Goal: Task Accomplishment & Management: Use online tool/utility

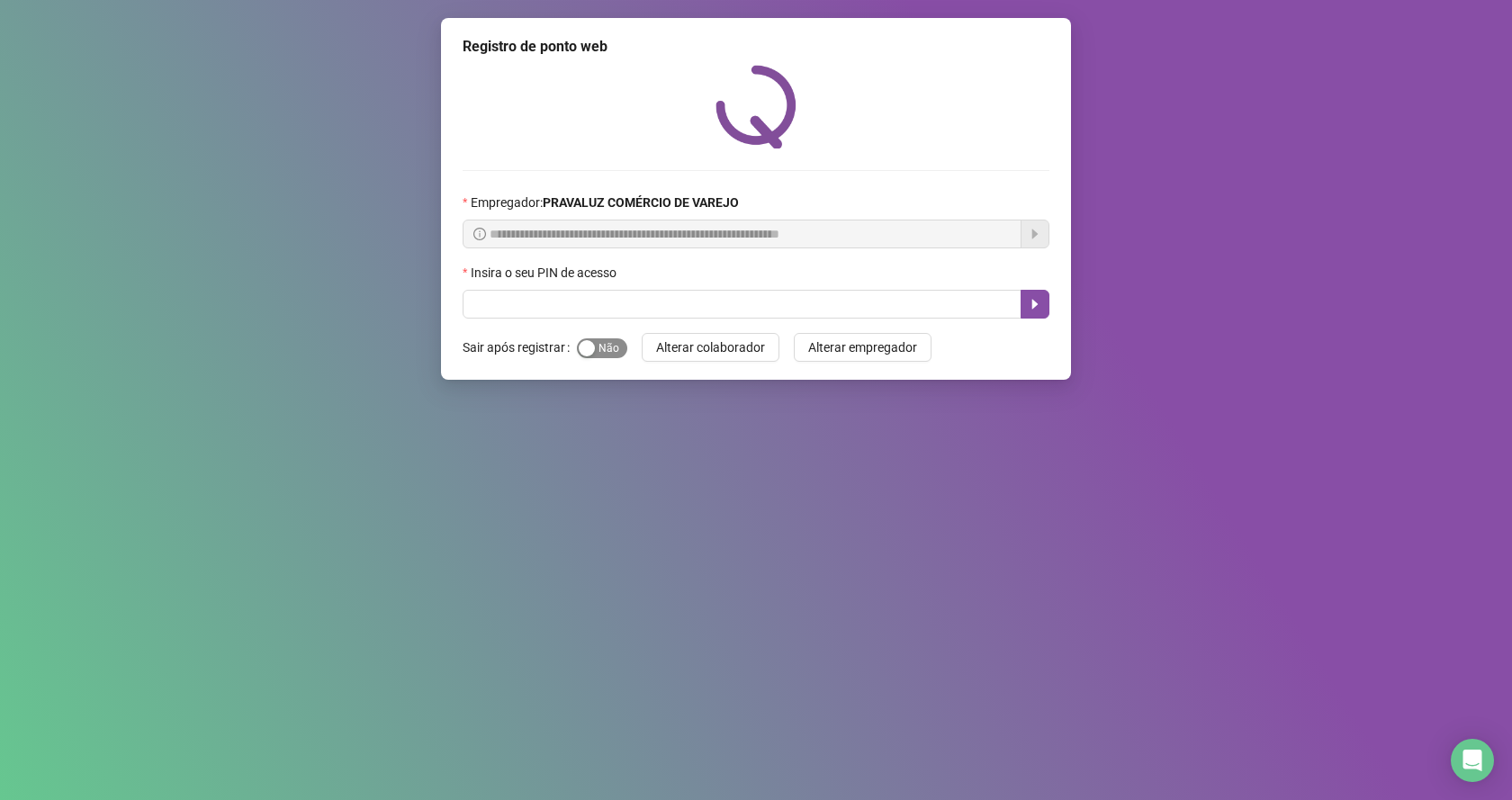
click at [612, 348] on span "Sim Não" at bounding box center [601, 348] width 50 height 20
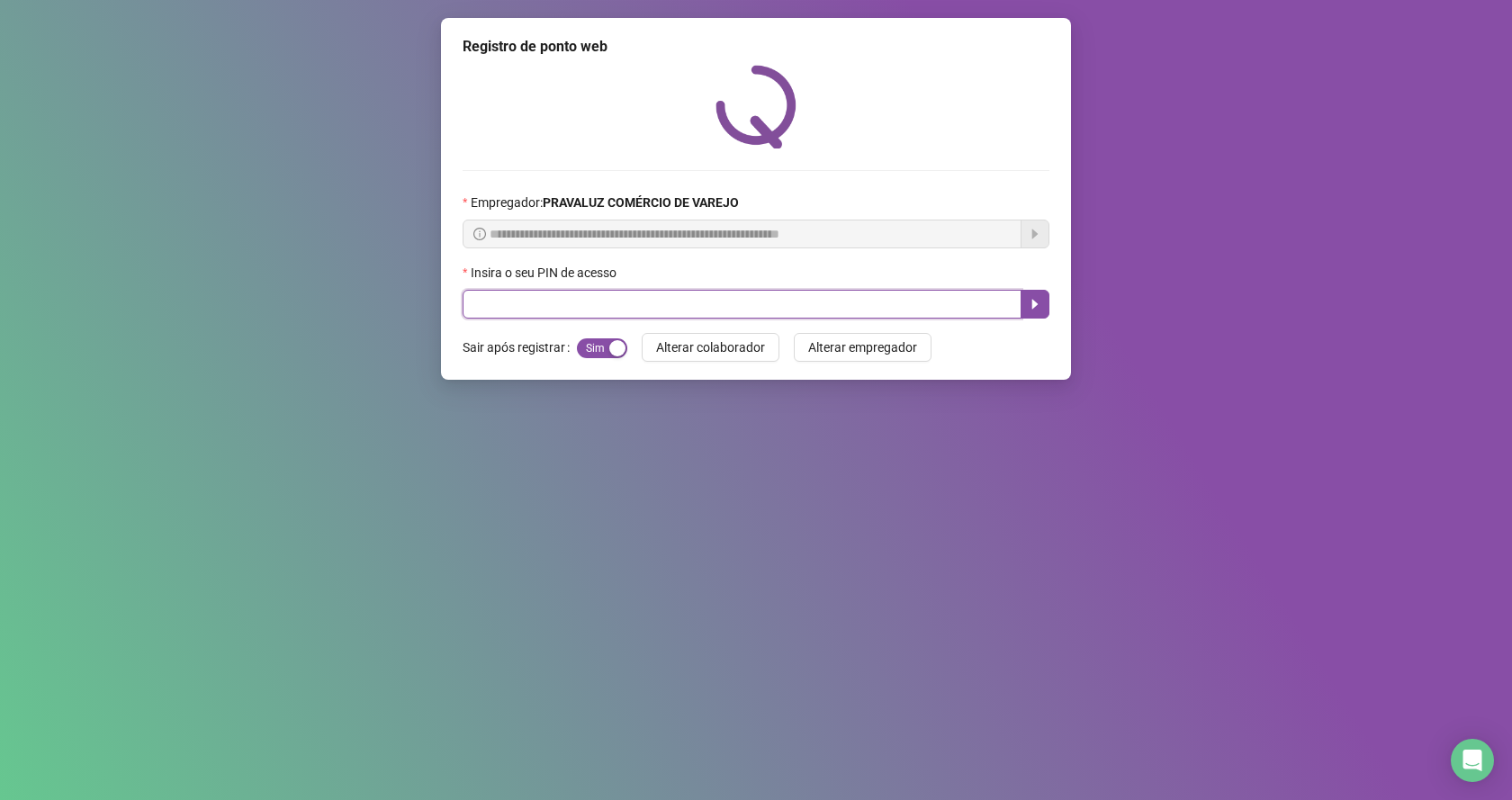
click at [539, 310] on input "text" at bounding box center [742, 303] width 559 height 29
drag, startPoint x: 599, startPoint y: 348, endPoint x: 603, endPoint y: 317, distance: 31.3
click at [602, 338] on span "Sim Não" at bounding box center [601, 348] width 50 height 20
drag, startPoint x: 599, startPoint y: 310, endPoint x: 610, endPoint y: 300, distance: 14.9
click at [605, 305] on input "text" at bounding box center [742, 303] width 559 height 29
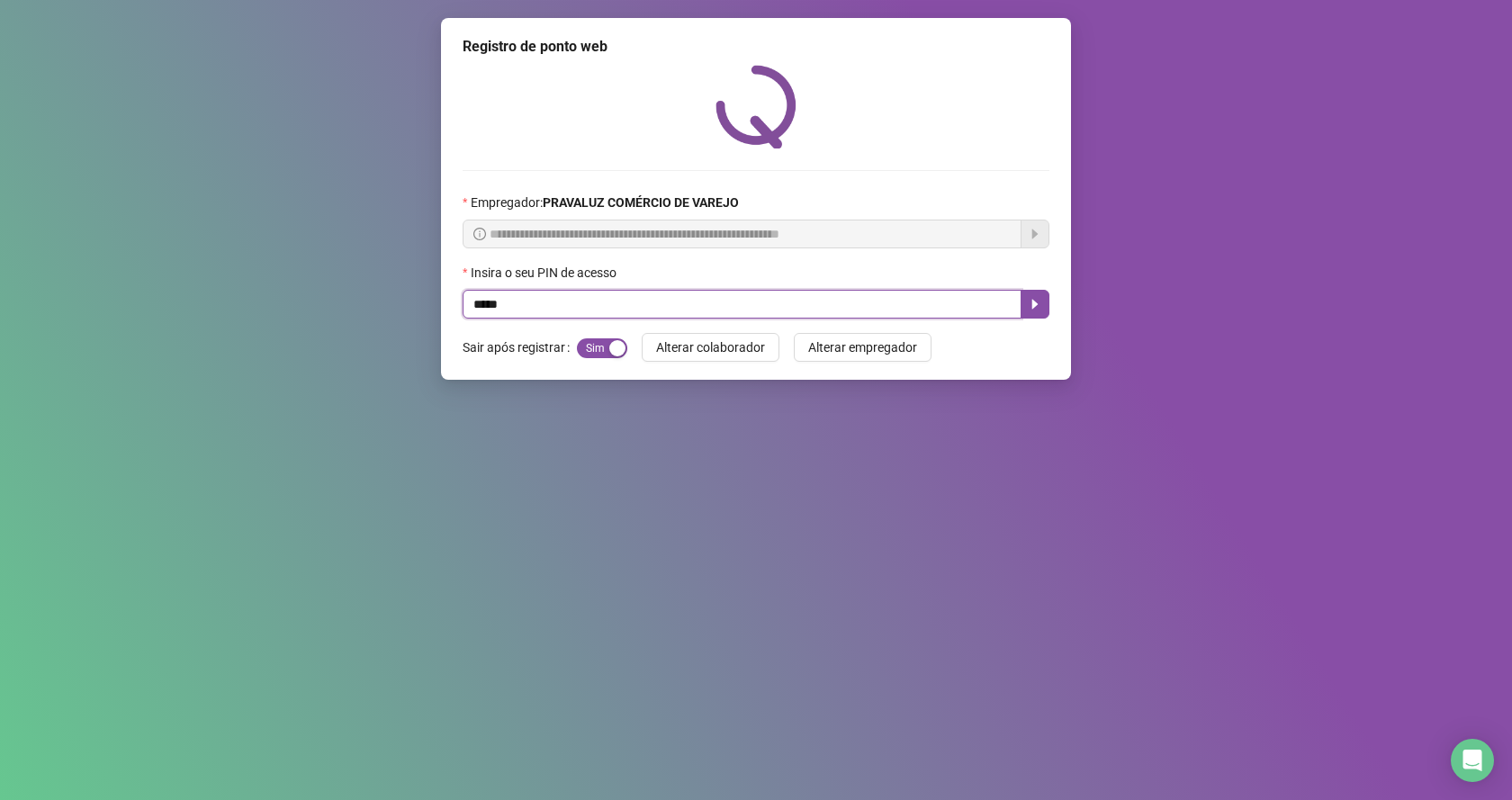
type input "*****"
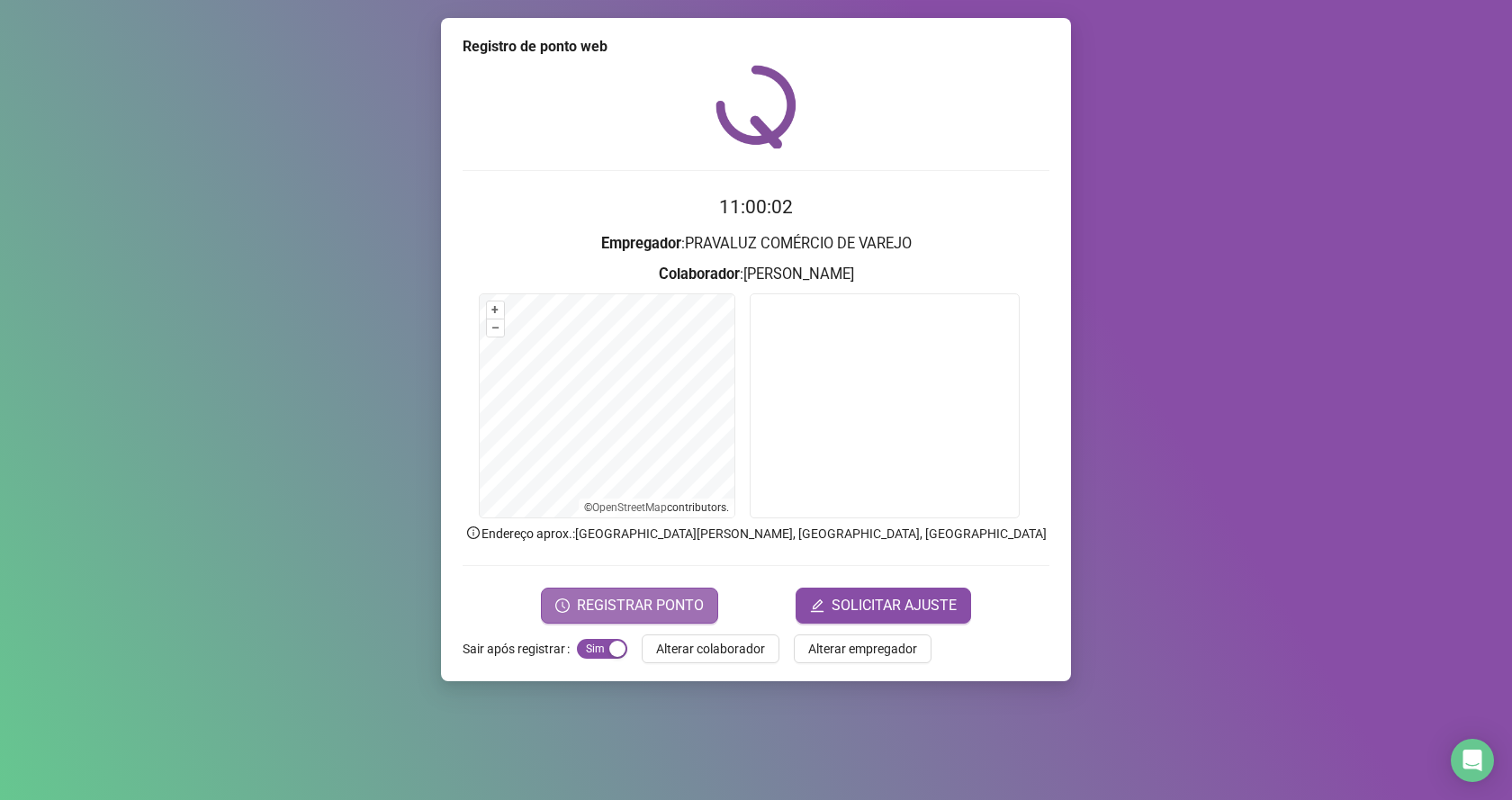
click at [624, 602] on span "REGISTRAR PONTO" at bounding box center [640, 605] width 127 height 22
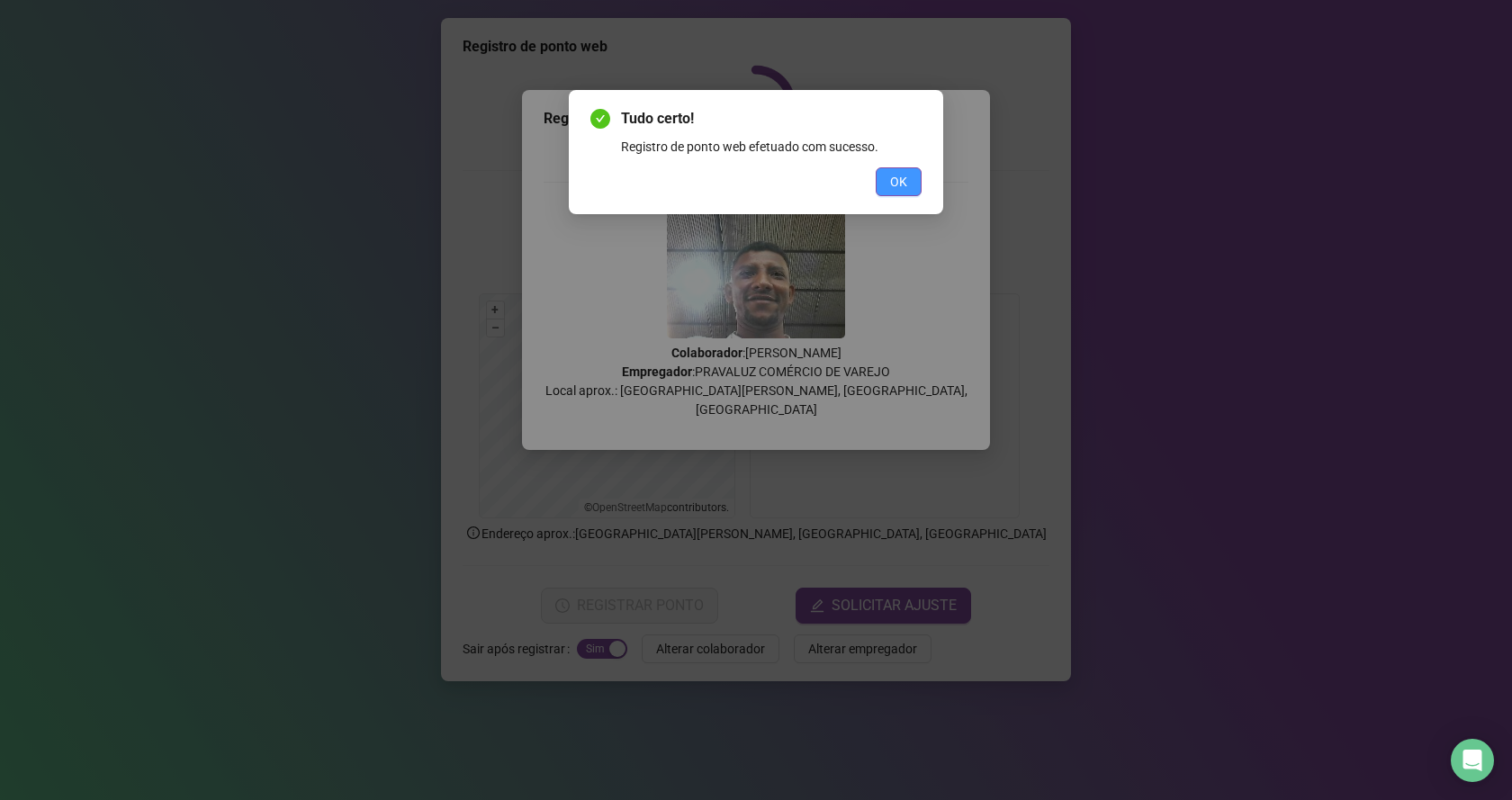
click at [896, 179] on span "OK" at bounding box center [898, 181] width 17 height 20
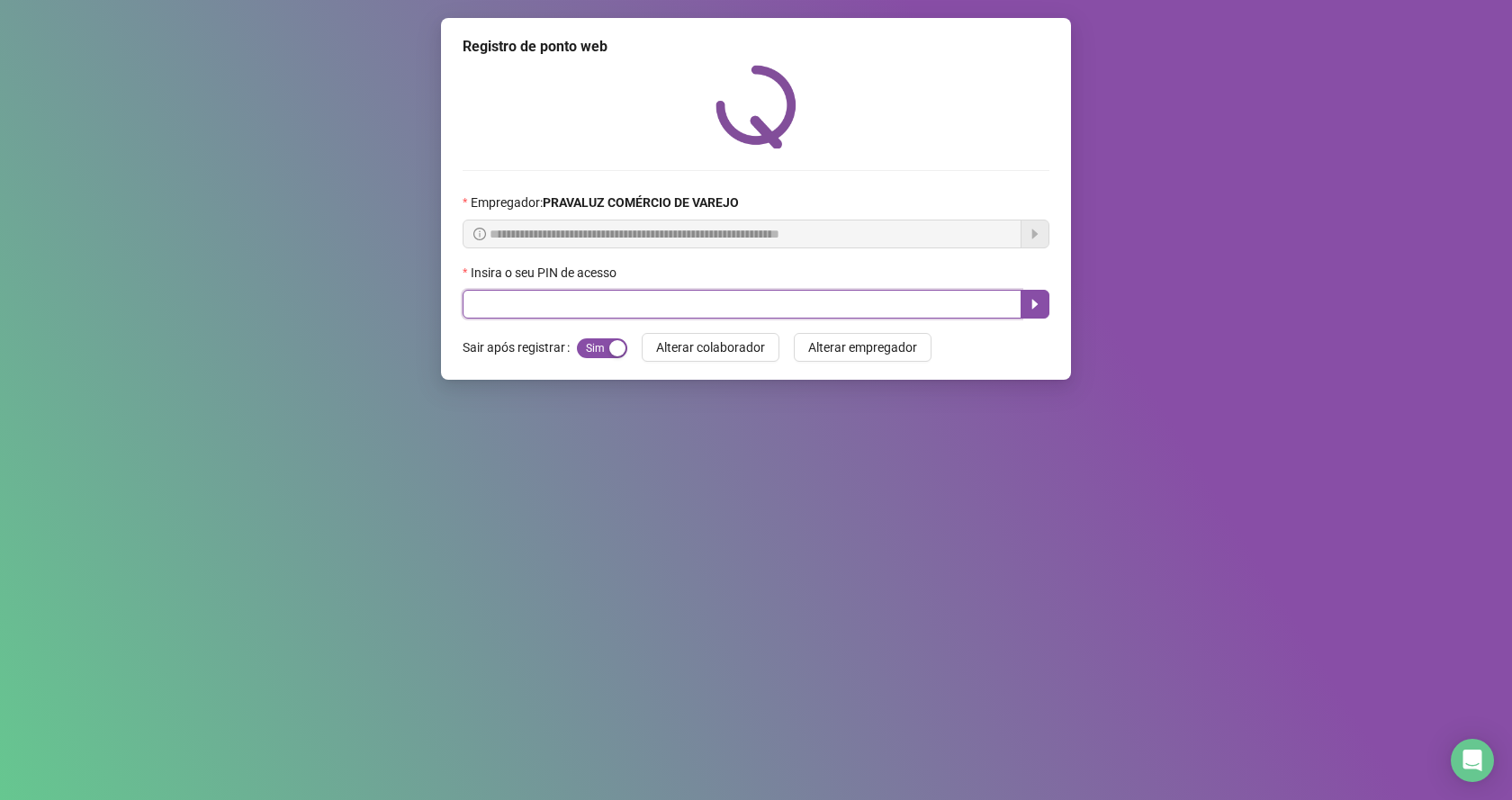
click at [484, 305] on input "text" at bounding box center [742, 303] width 559 height 29
type input "*****"
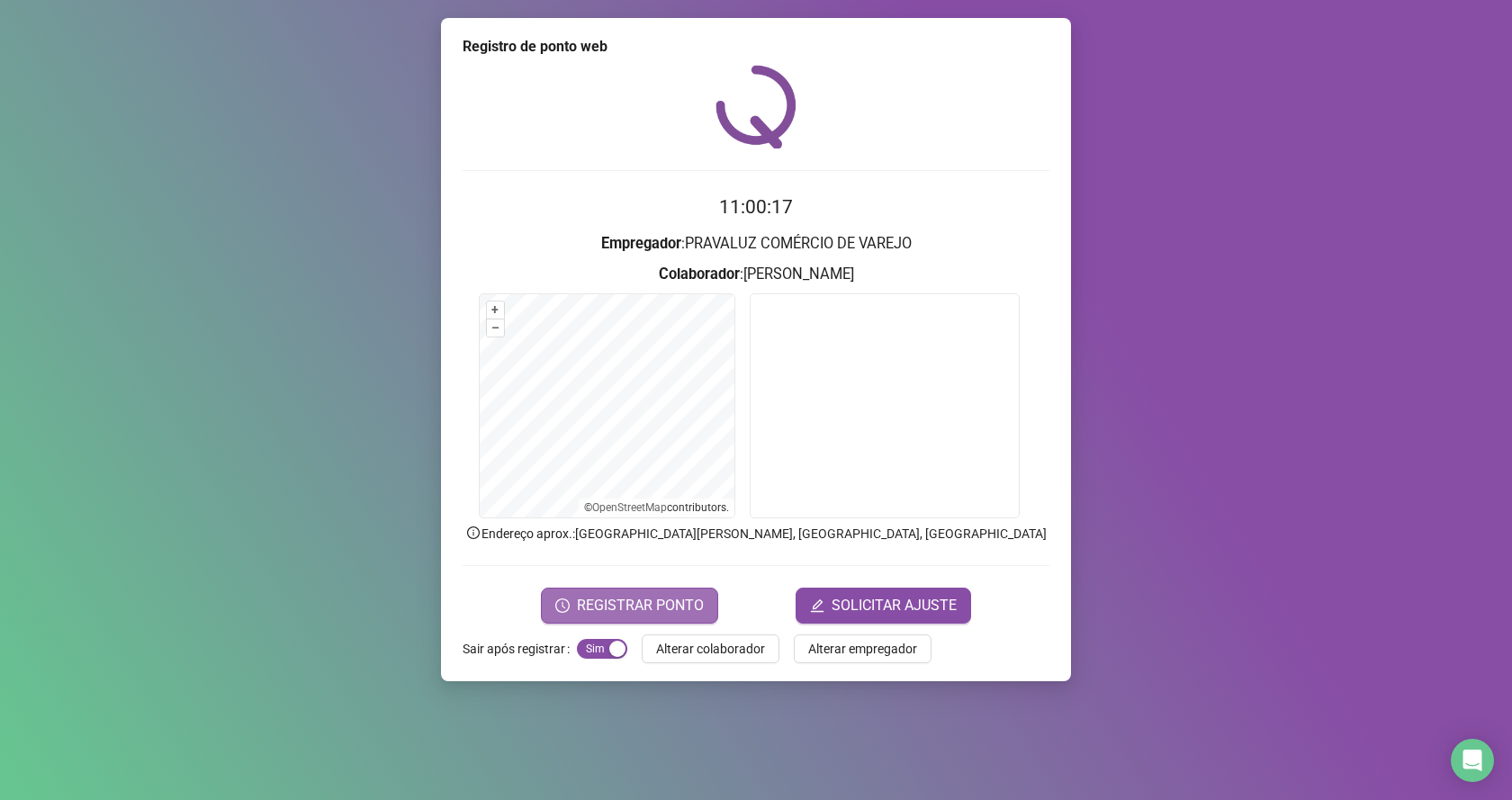
drag, startPoint x: 661, startPoint y: 610, endPoint x: 671, endPoint y: 608, distance: 10.2
click at [669, 609] on span "REGISTRAR PONTO" at bounding box center [640, 605] width 127 height 22
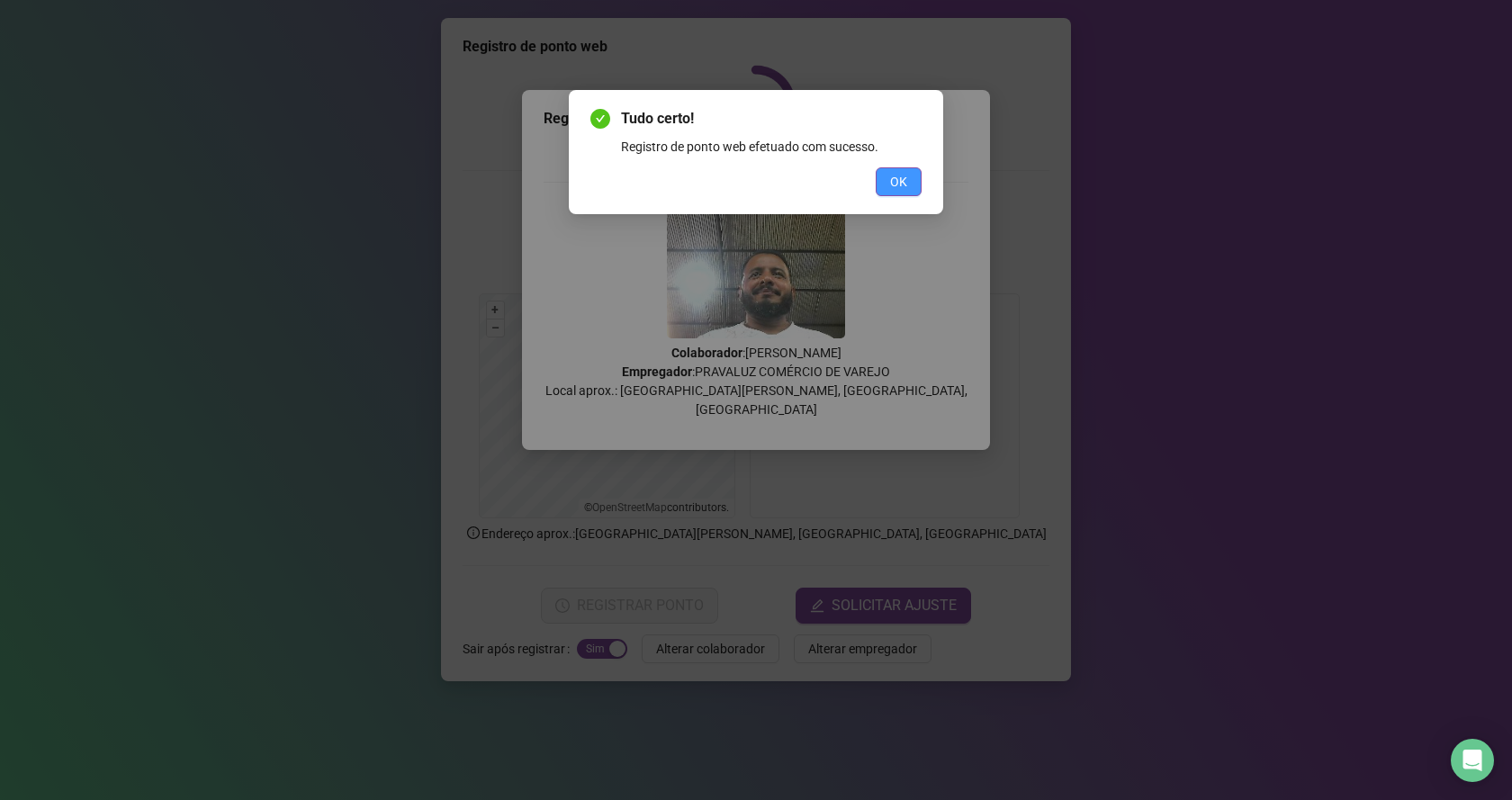
click at [912, 189] on button "OK" at bounding box center [898, 182] width 46 height 29
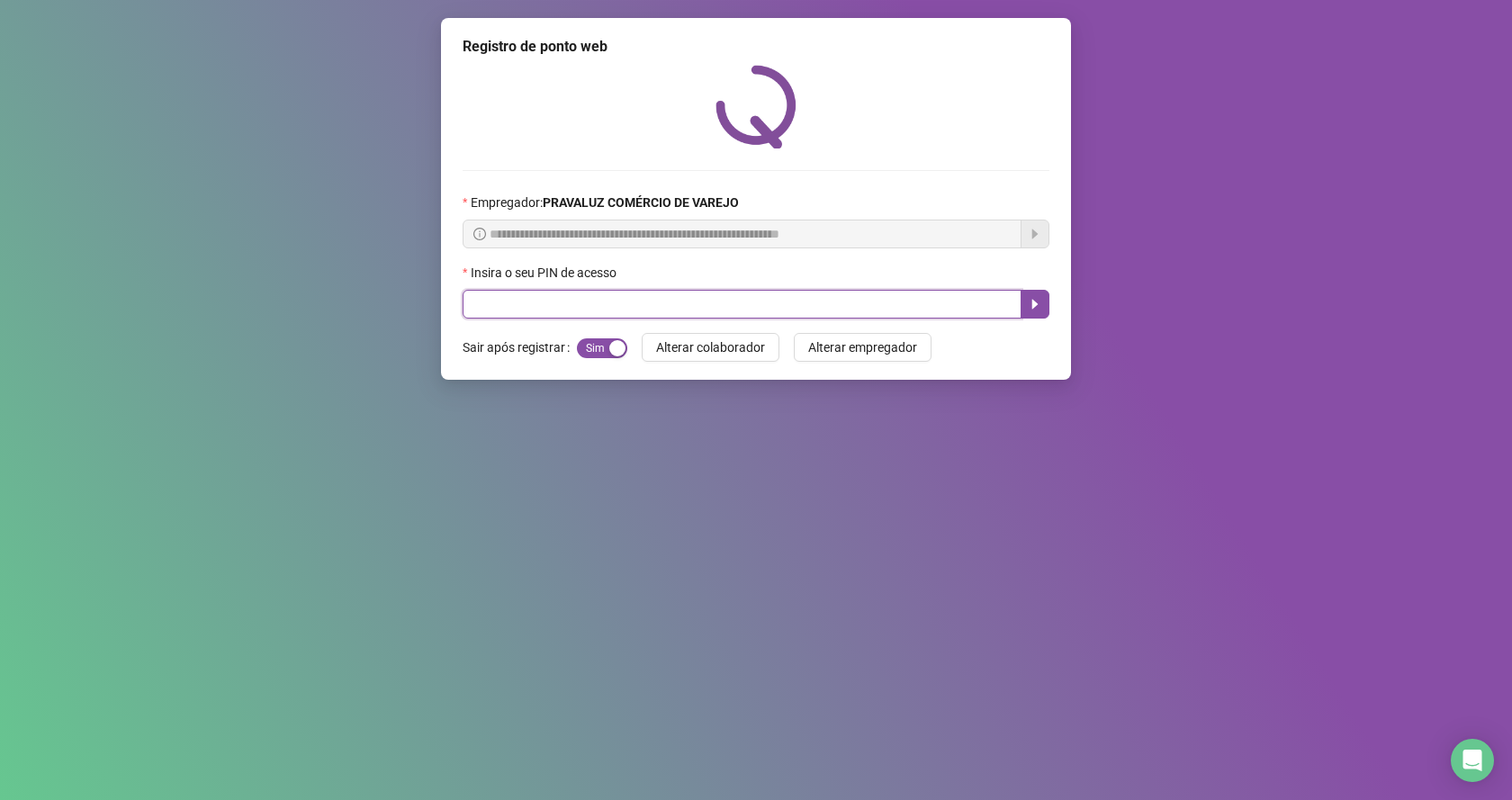
click at [516, 307] on input "text" at bounding box center [742, 303] width 559 height 29
type input "*****"
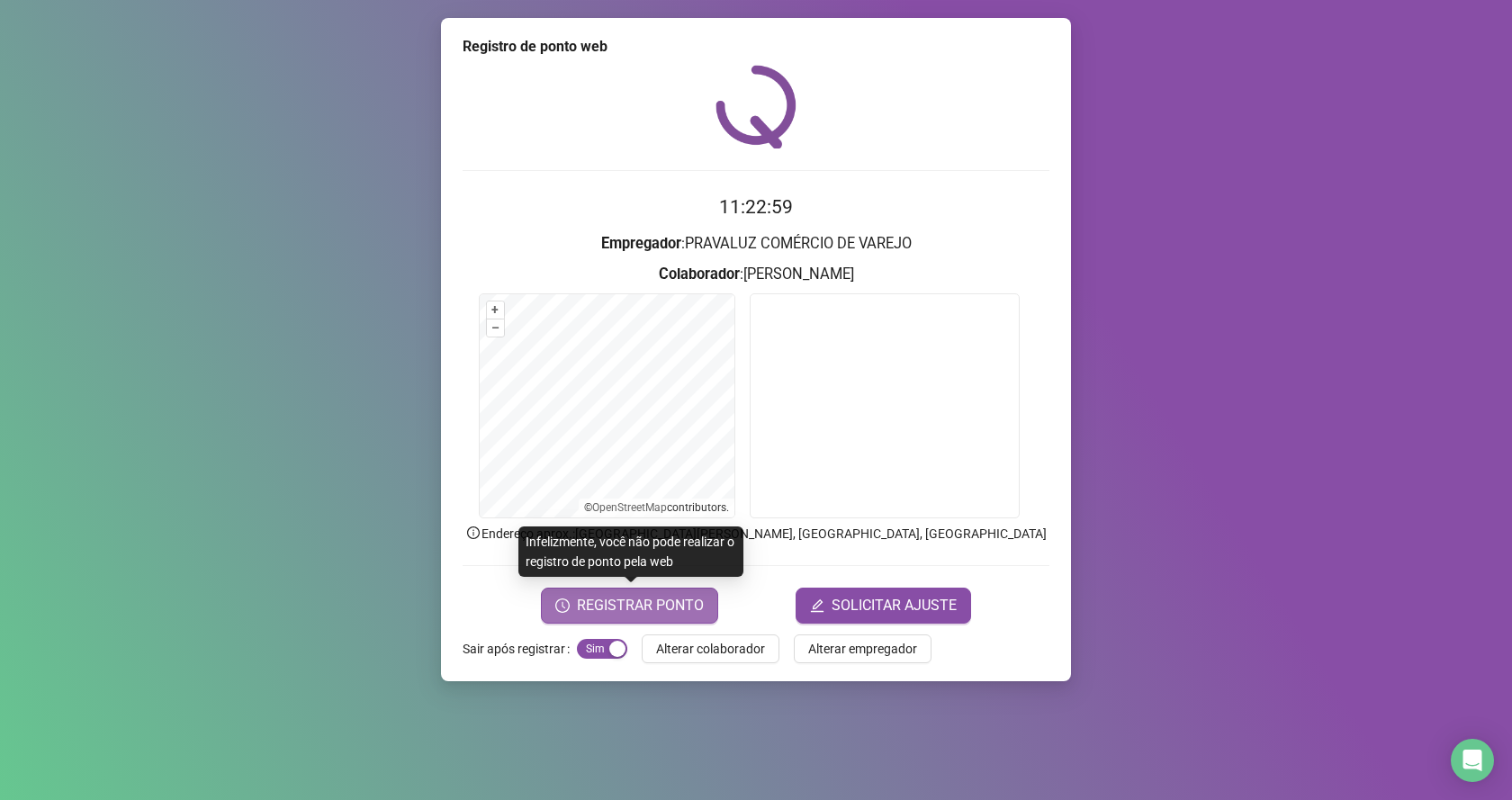
click at [652, 613] on span "REGISTRAR PONTO" at bounding box center [640, 605] width 127 height 22
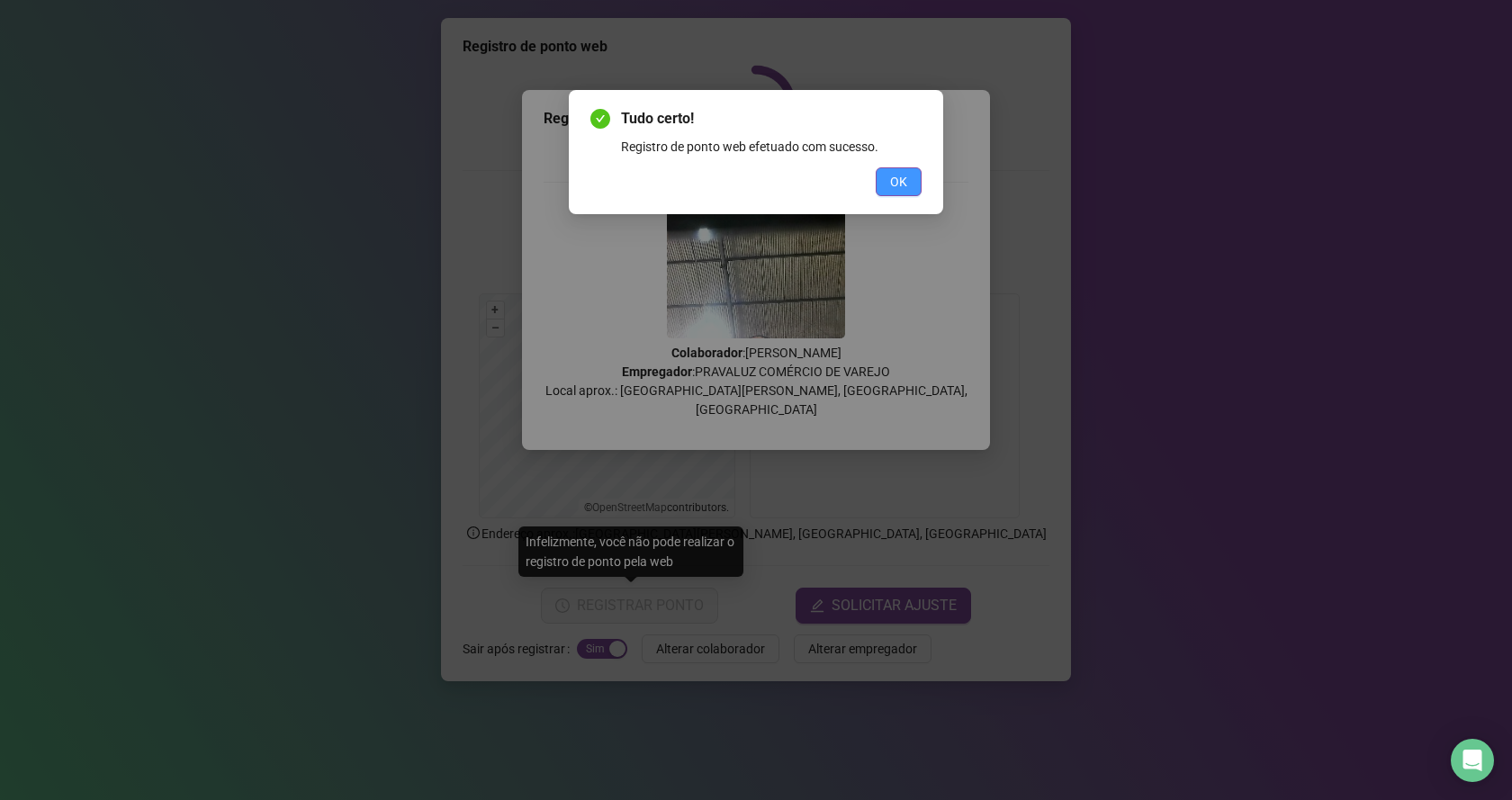
click at [910, 183] on button "OK" at bounding box center [898, 182] width 46 height 29
